Goal: Task Accomplishment & Management: Use online tool/utility

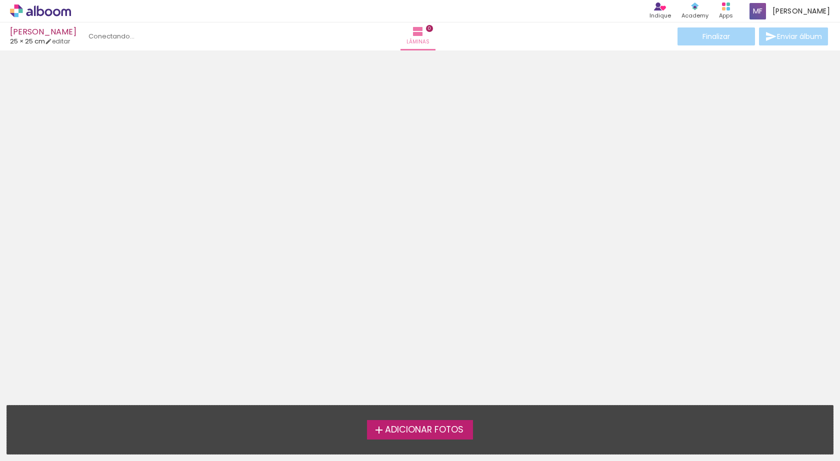
click at [488, 155] on div at bounding box center [420, 224] width 840 height 341
click at [47, 29] on div "[PERSON_NAME]" at bounding box center [43, 32] width 66 height 9
click at [48, 7] on icon at bounding box center [40, 10] width 61 height 13
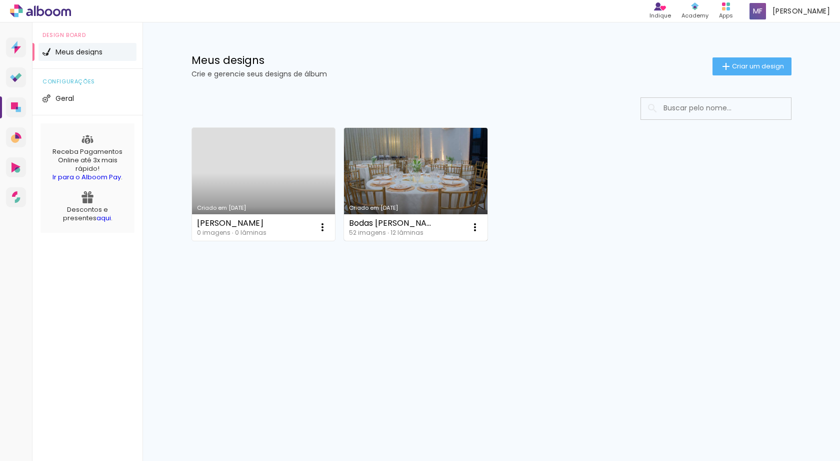
click at [384, 167] on link "Criado em [DATE]" at bounding box center [415, 184] width 143 height 113
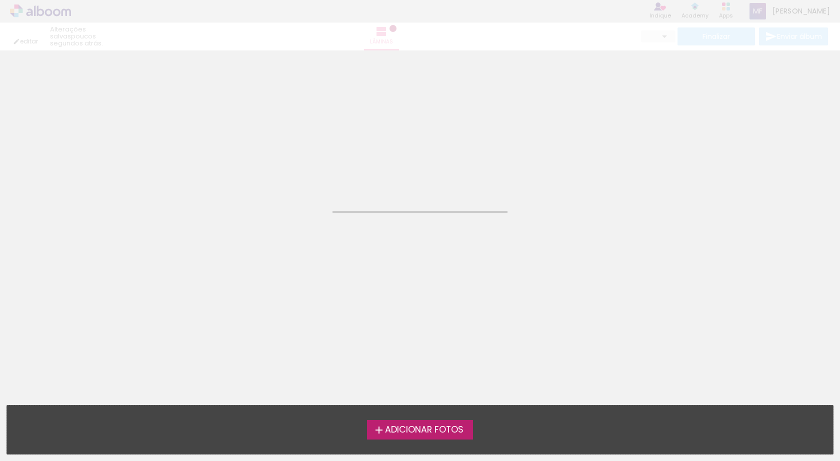
click at [350, 162] on neon-animated-pages "Confirmar Cancelar" at bounding box center [420, 255] width 840 height 411
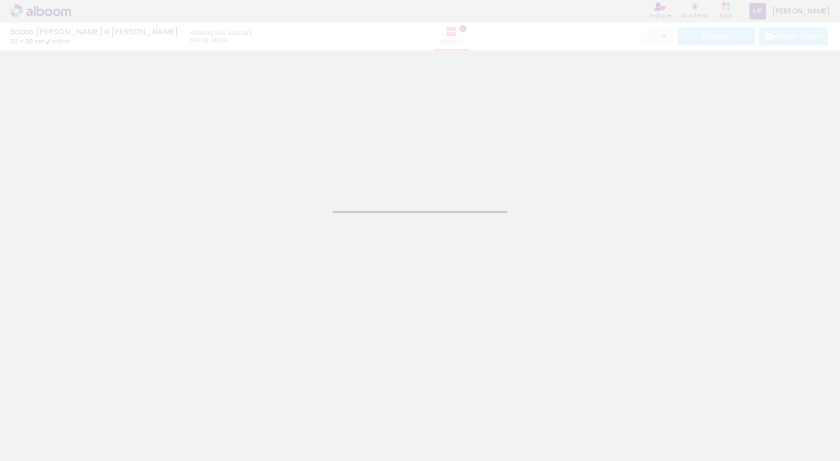
click at [399, 175] on div "Confirmar Cancelar" at bounding box center [420, 232] width 840 height 365
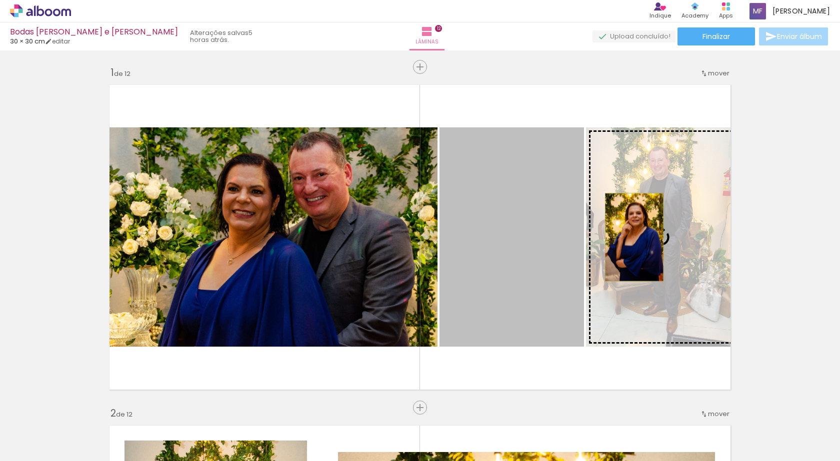
drag, startPoint x: 629, startPoint y: 244, endPoint x: 630, endPoint y: 237, distance: 7.2
click at [0, 0] on slot at bounding box center [0, 0] width 0 height 0
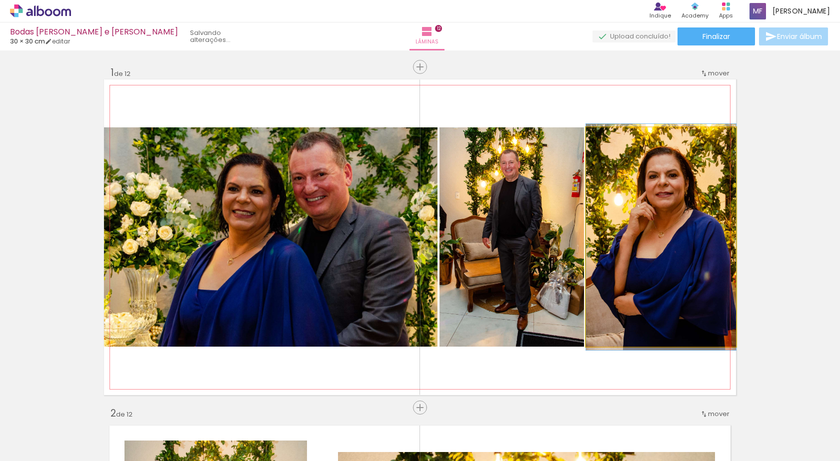
drag, startPoint x: 649, startPoint y: 176, endPoint x: 824, endPoint y: -19, distance: 262.0
click at [824, 0] on html "link( href="../../bower_components/polymer/polymer.html" rel="import" ) picture…" at bounding box center [420, 230] width 840 height 461
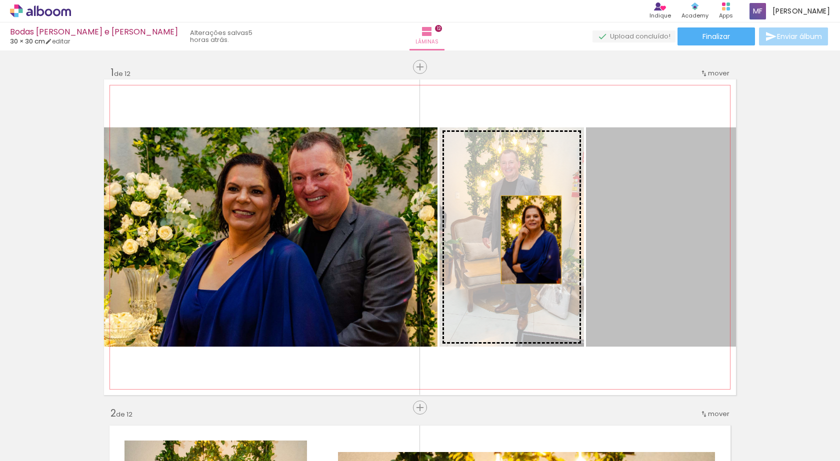
drag, startPoint x: 667, startPoint y: 232, endPoint x: 500, endPoint y: 239, distance: 167.6
click at [0, 0] on slot at bounding box center [0, 0] width 0 height 0
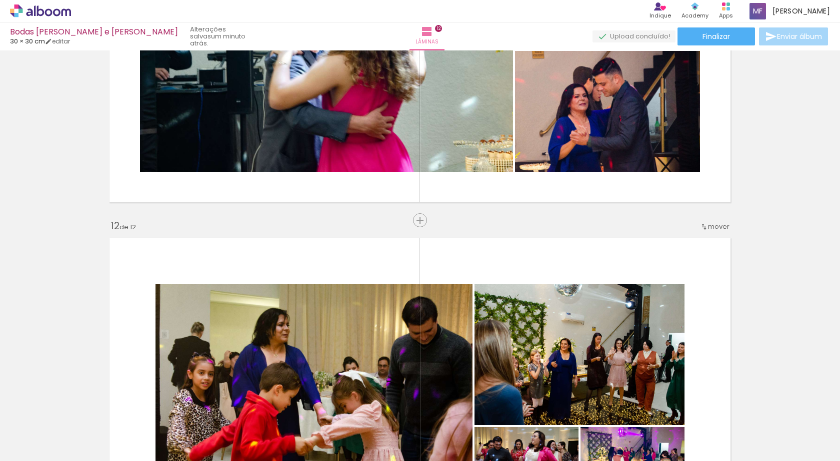
scroll to position [3583, 0]
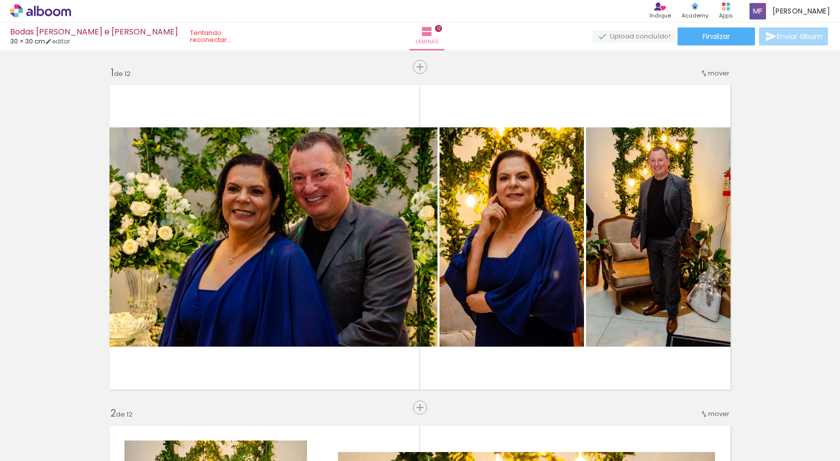
scroll to position [3583, 0]
